Goal: Transaction & Acquisition: Obtain resource

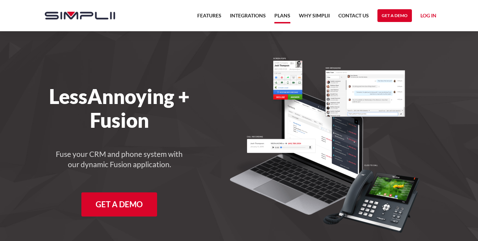
click at [282, 14] on link "Plans" at bounding box center [282, 17] width 16 height 12
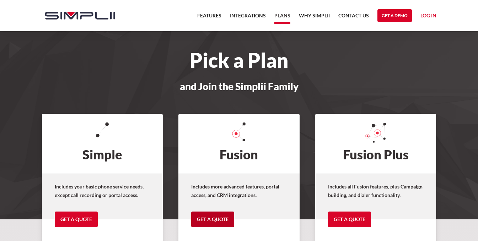
click at [215, 214] on link "Get a Quote" at bounding box center [212, 220] width 43 height 16
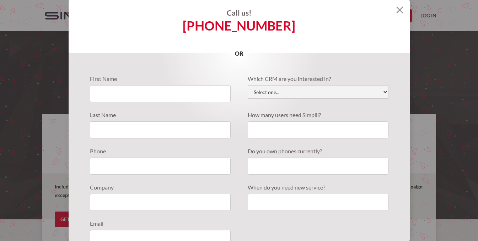
click at [398, 10] on h4 "Call us!" at bounding box center [239, 13] width 341 height 9
